Goal: Go to known website: Access a specific website the user already knows

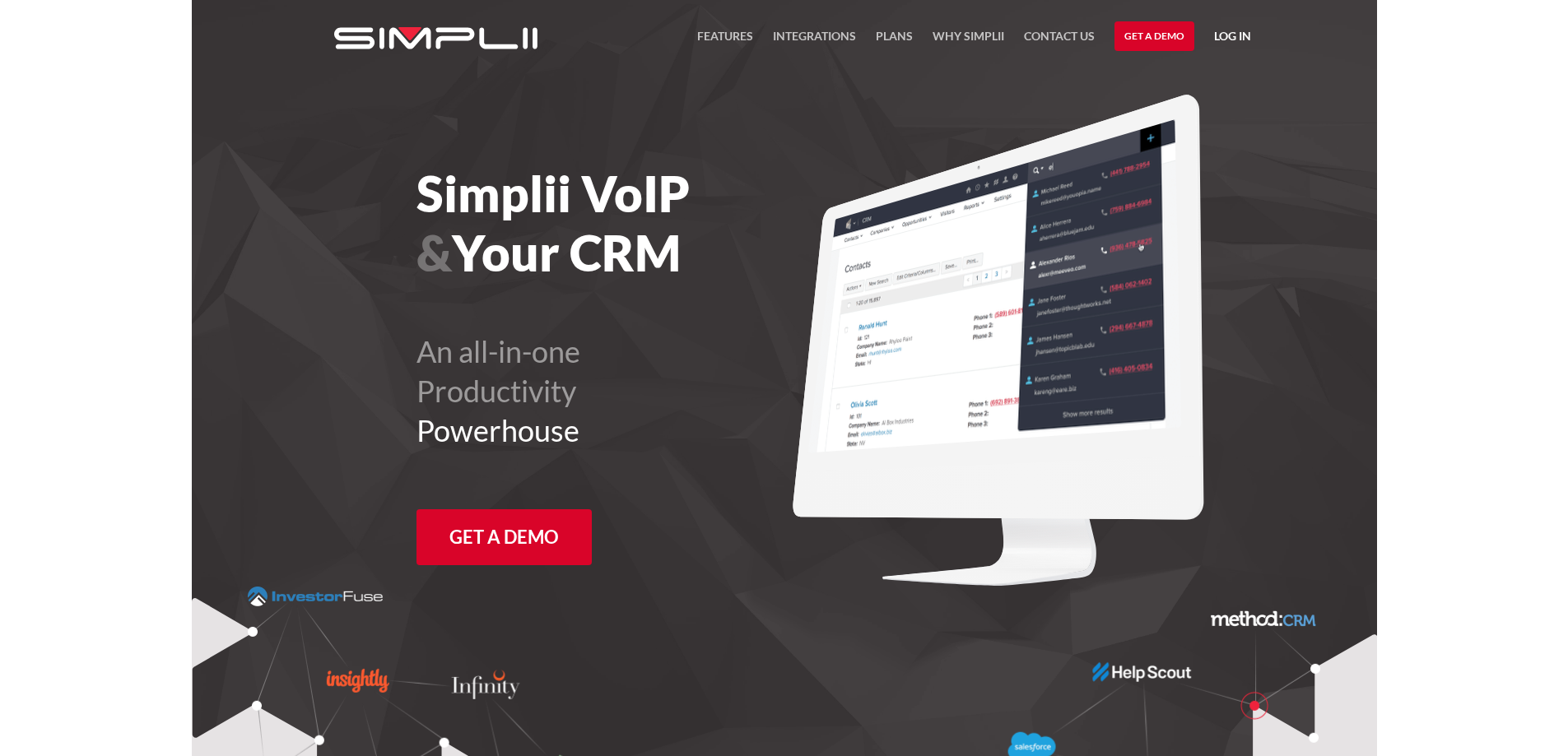
click at [1220, 40] on link "Log in" at bounding box center [1233, 38] width 37 height 25
click at [1162, 87] on link "Manager Portal" at bounding box center [1190, 85] width 105 height 26
click at [1226, 36] on link "Log in" at bounding box center [1233, 38] width 37 height 25
click at [1189, 85] on link "Manager Portal" at bounding box center [1190, 85] width 105 height 26
click at [1168, 85] on link "Manager Portal" at bounding box center [1190, 85] width 105 height 26
